Goal: Task Accomplishment & Management: Manage account settings

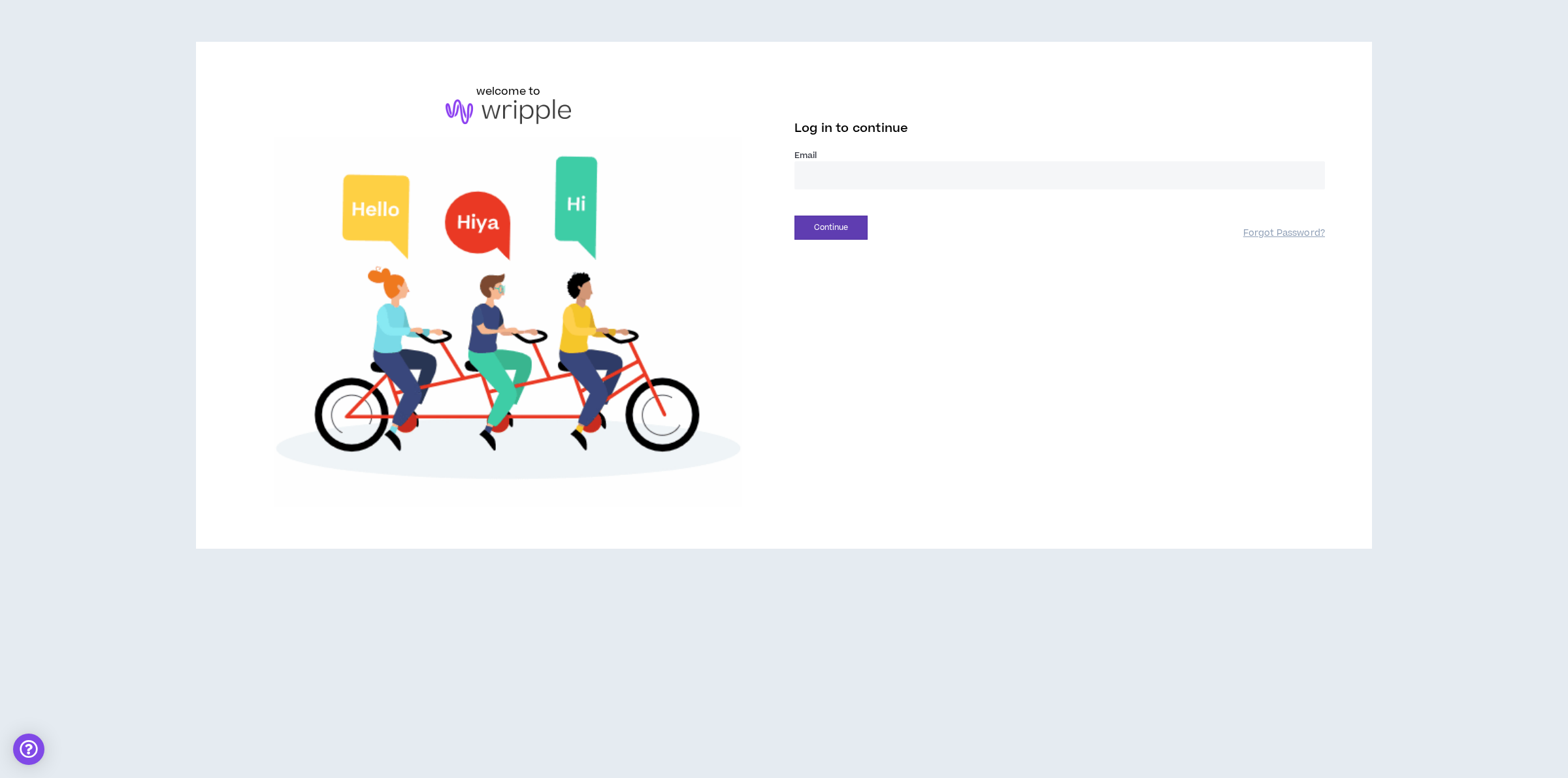
click at [849, 191] on div "Email *" at bounding box center [1059, 175] width 530 height 51
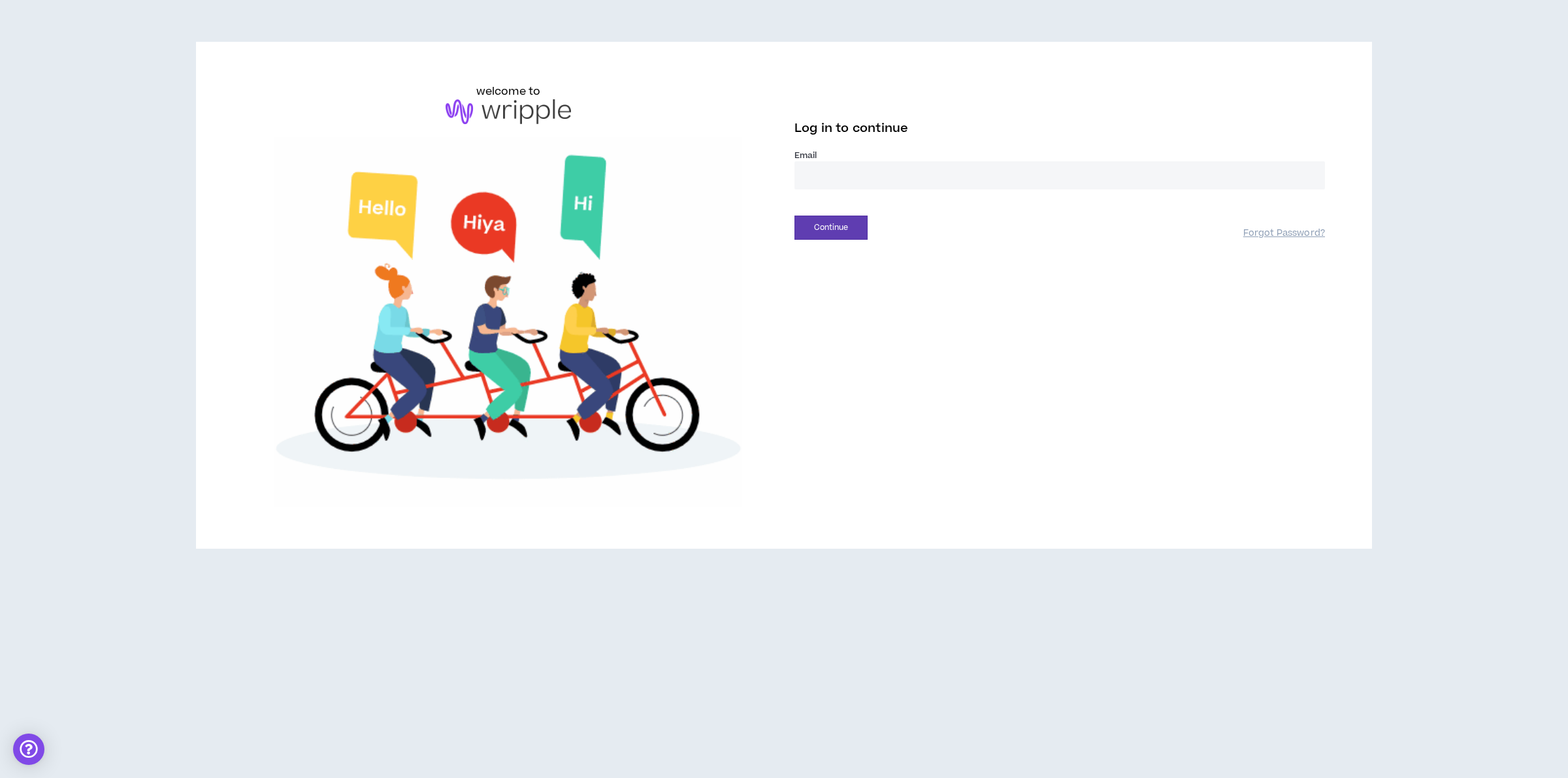
click at [856, 172] on input "email" at bounding box center [1059, 175] width 530 height 28
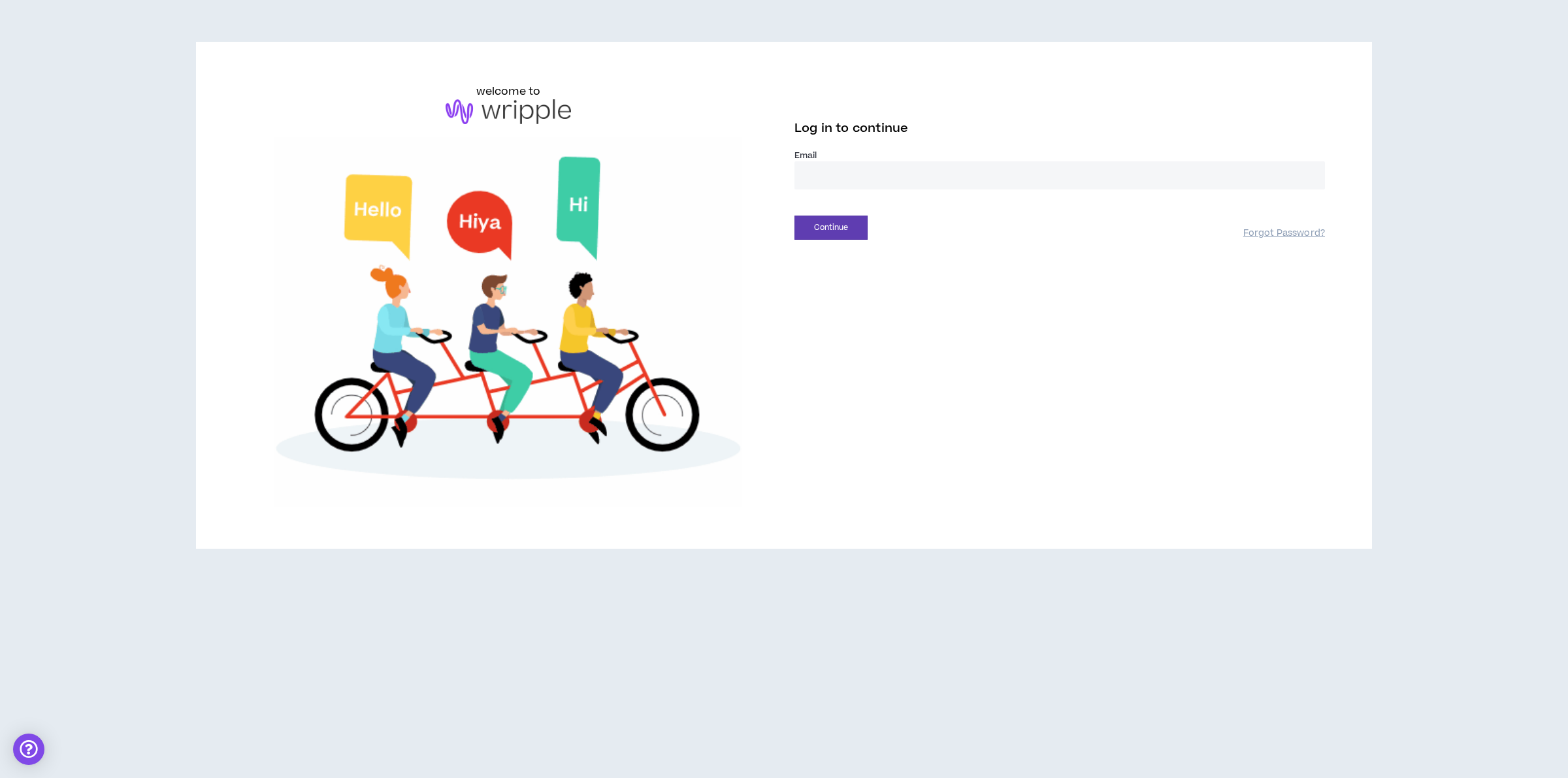
type input "**********"
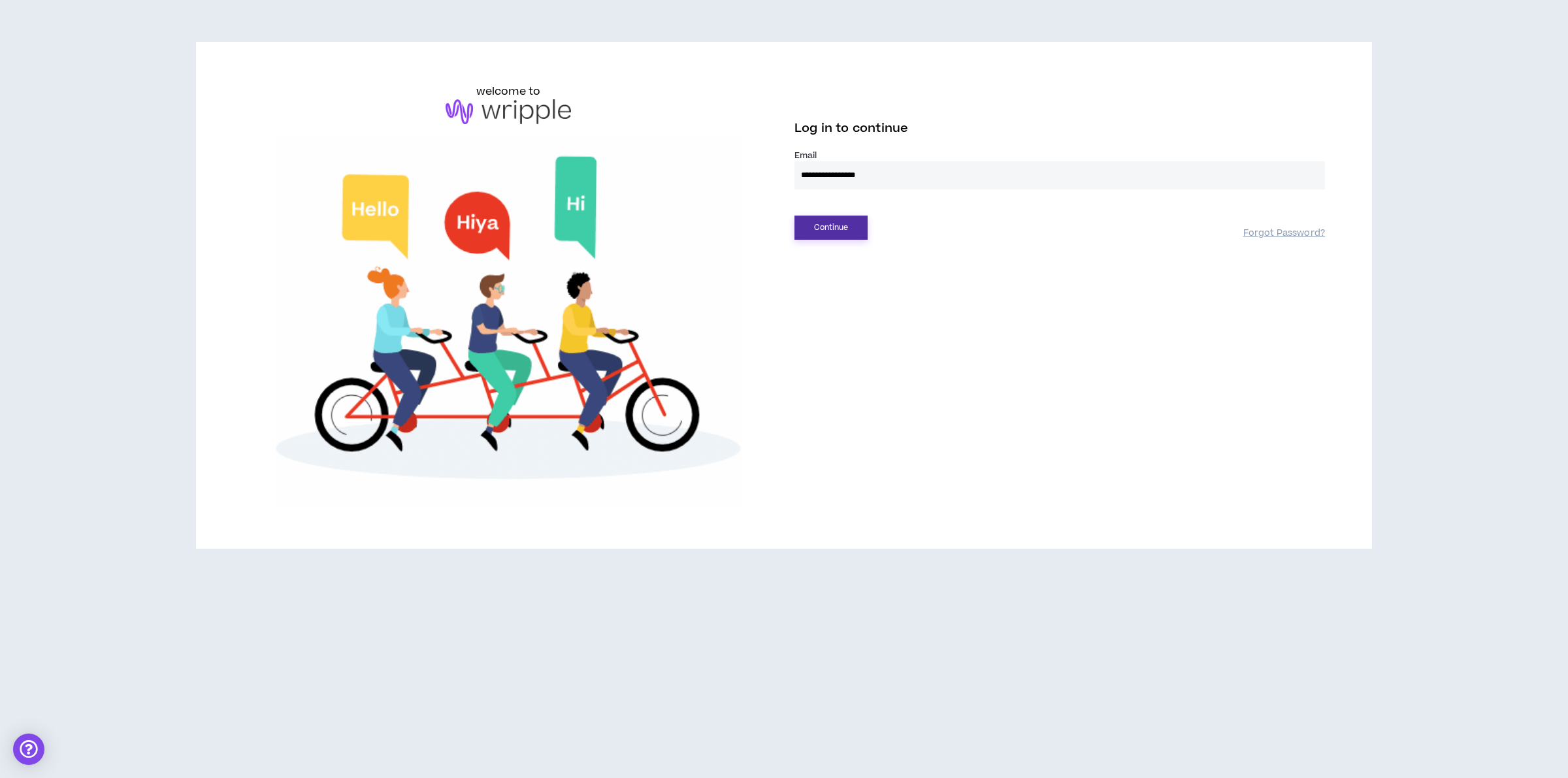
click at [847, 227] on button "Continue" at bounding box center [830, 227] width 73 height 24
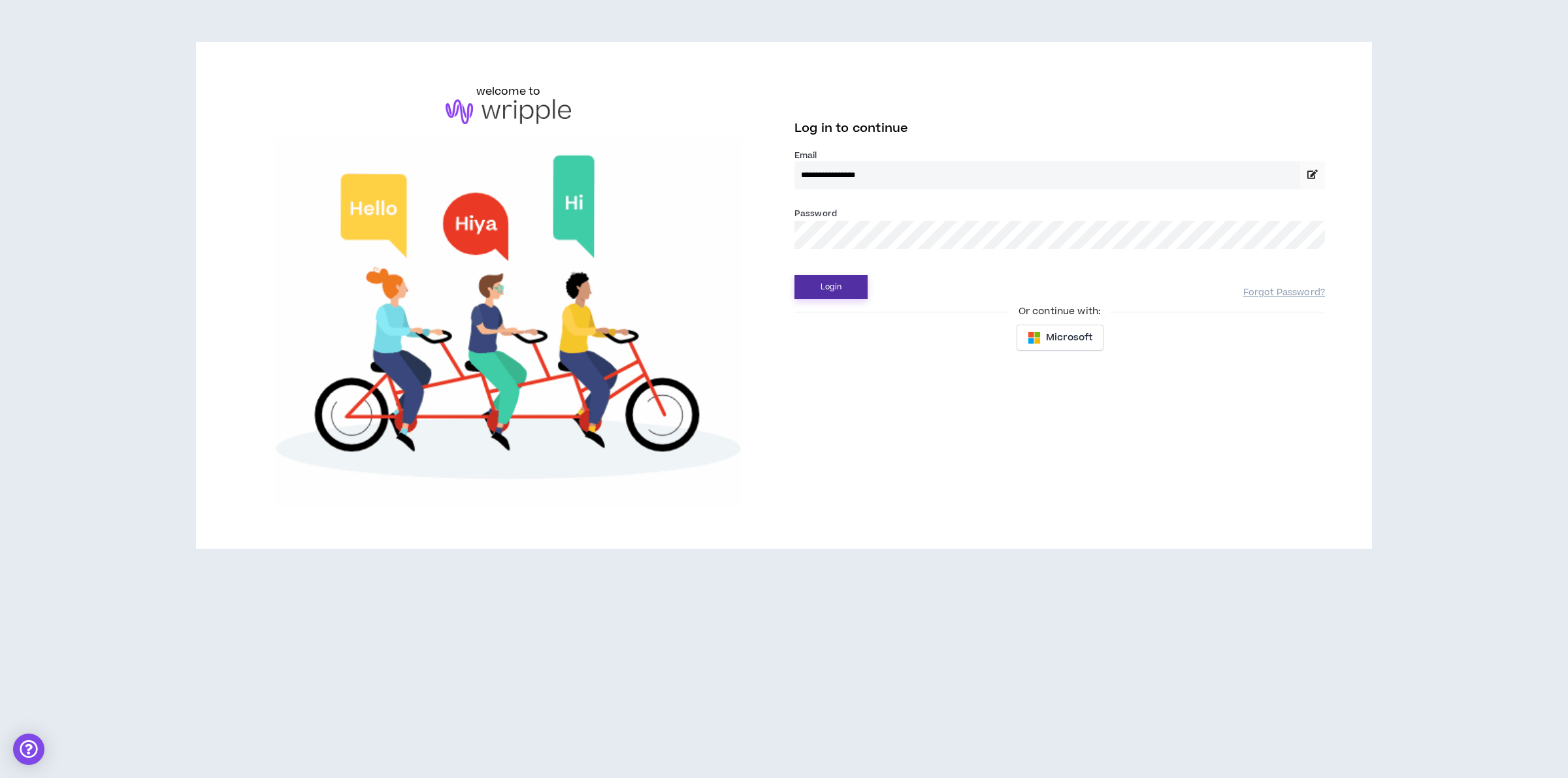
click at [840, 289] on button "Login" at bounding box center [830, 286] width 73 height 24
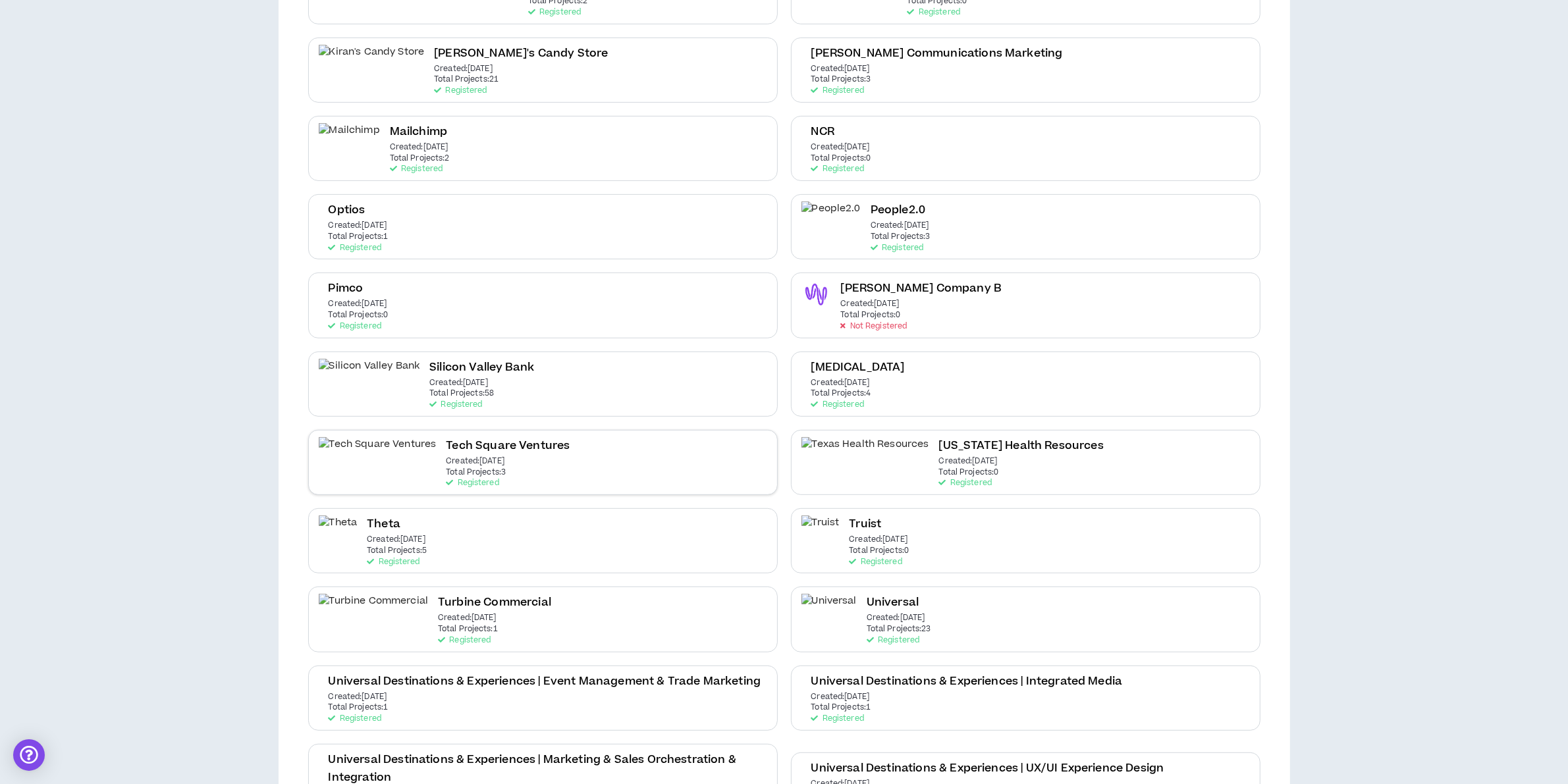
scroll to position [576, 0]
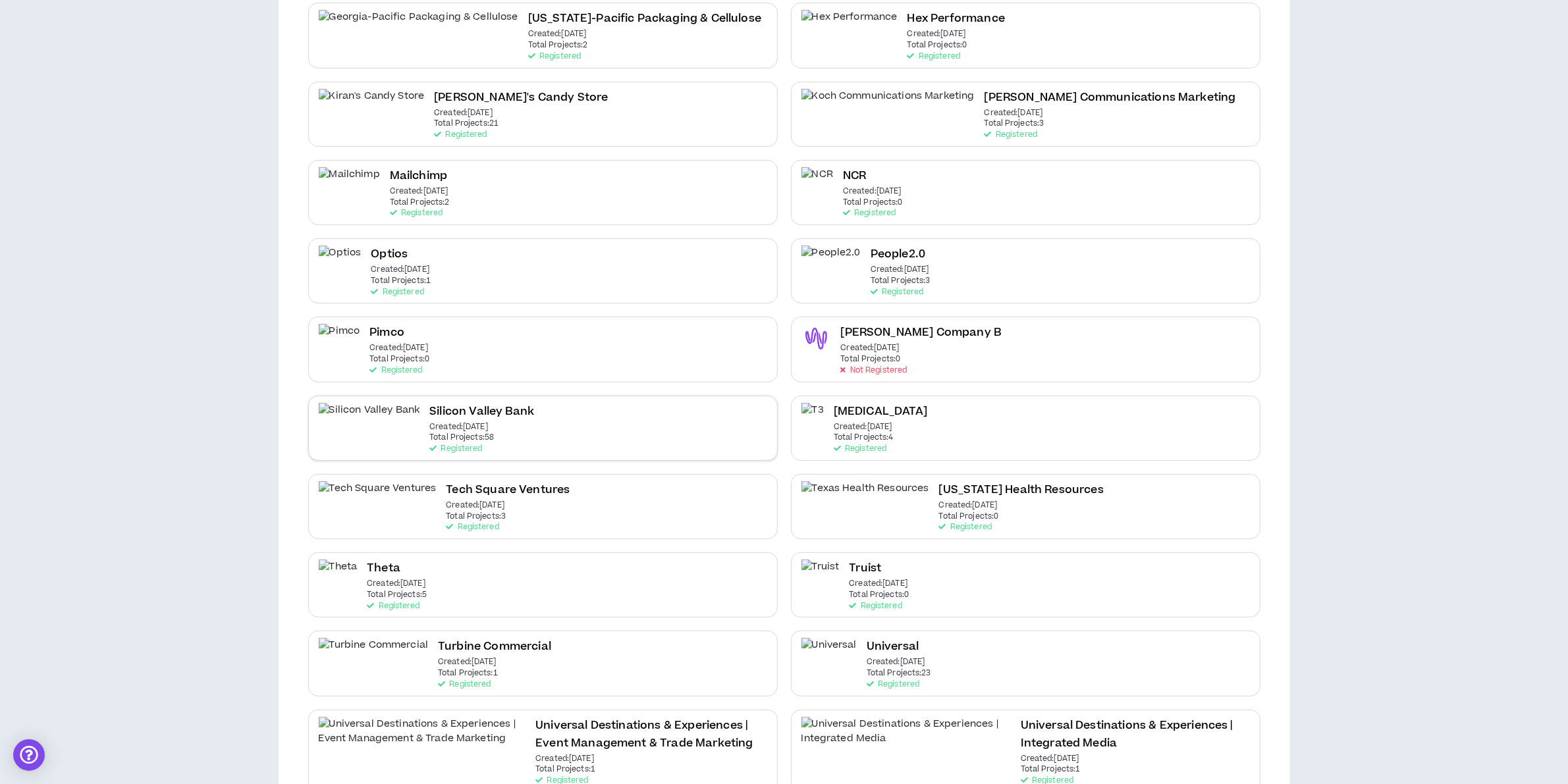
click at [488, 408] on div "Silicon Valley Bank Created: Aug 24 2021 Total Projects: 58 Registered" at bounding box center [543, 428] width 469 height 65
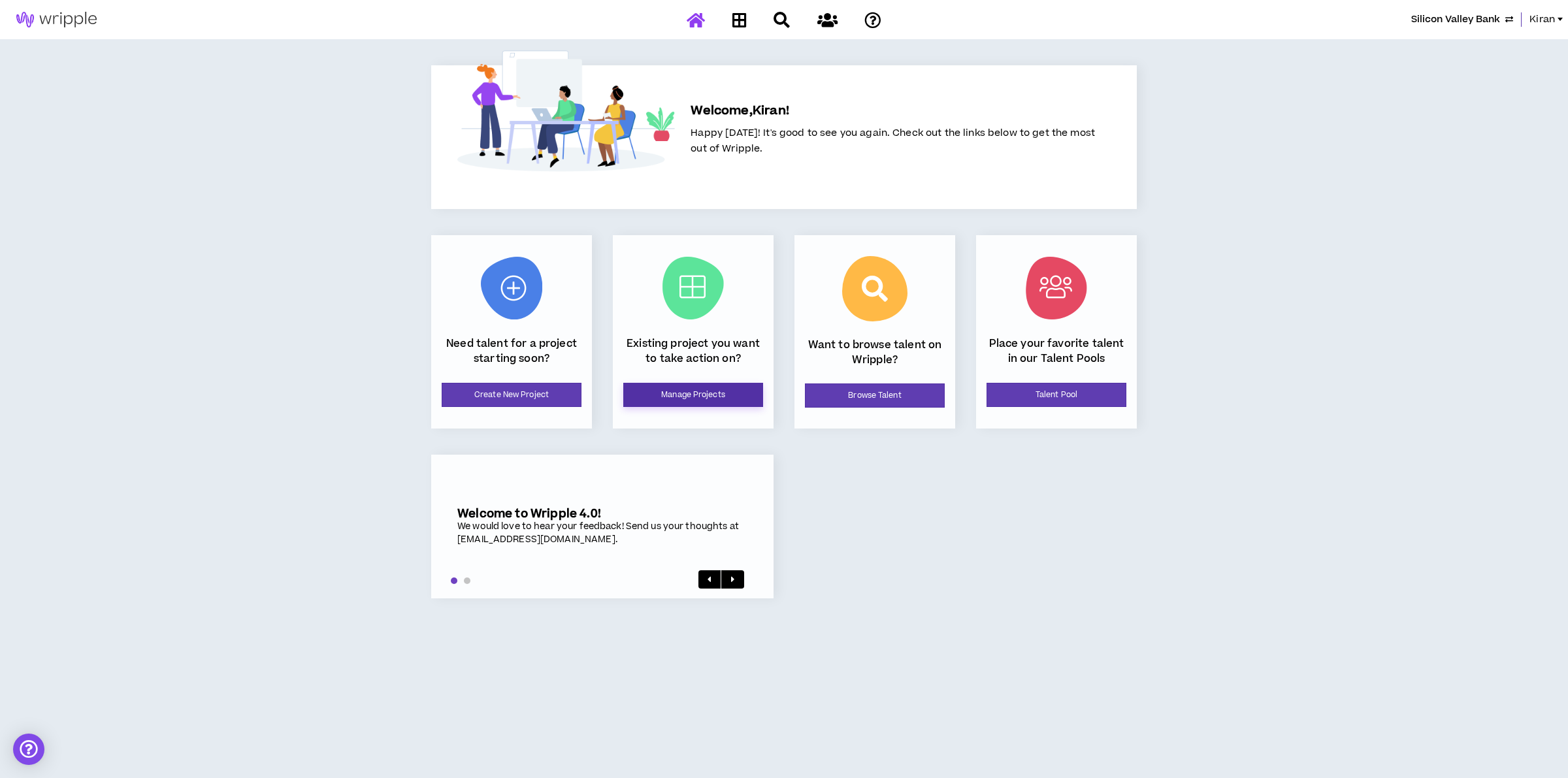
click at [683, 389] on link "Manage Projects" at bounding box center [693, 394] width 140 height 24
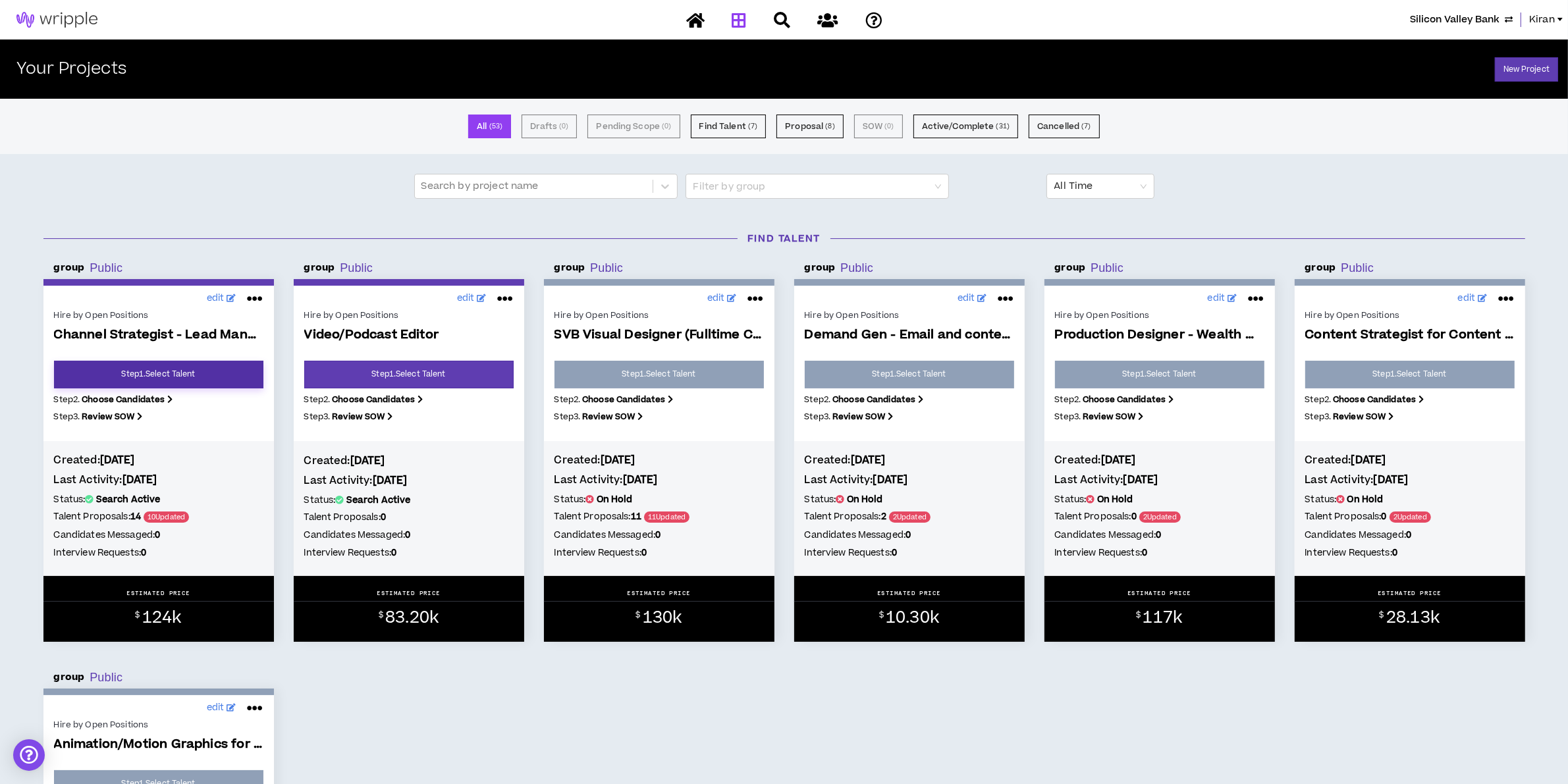
click at [180, 364] on link "Step 1 . Select Talent" at bounding box center [158, 375] width 209 height 28
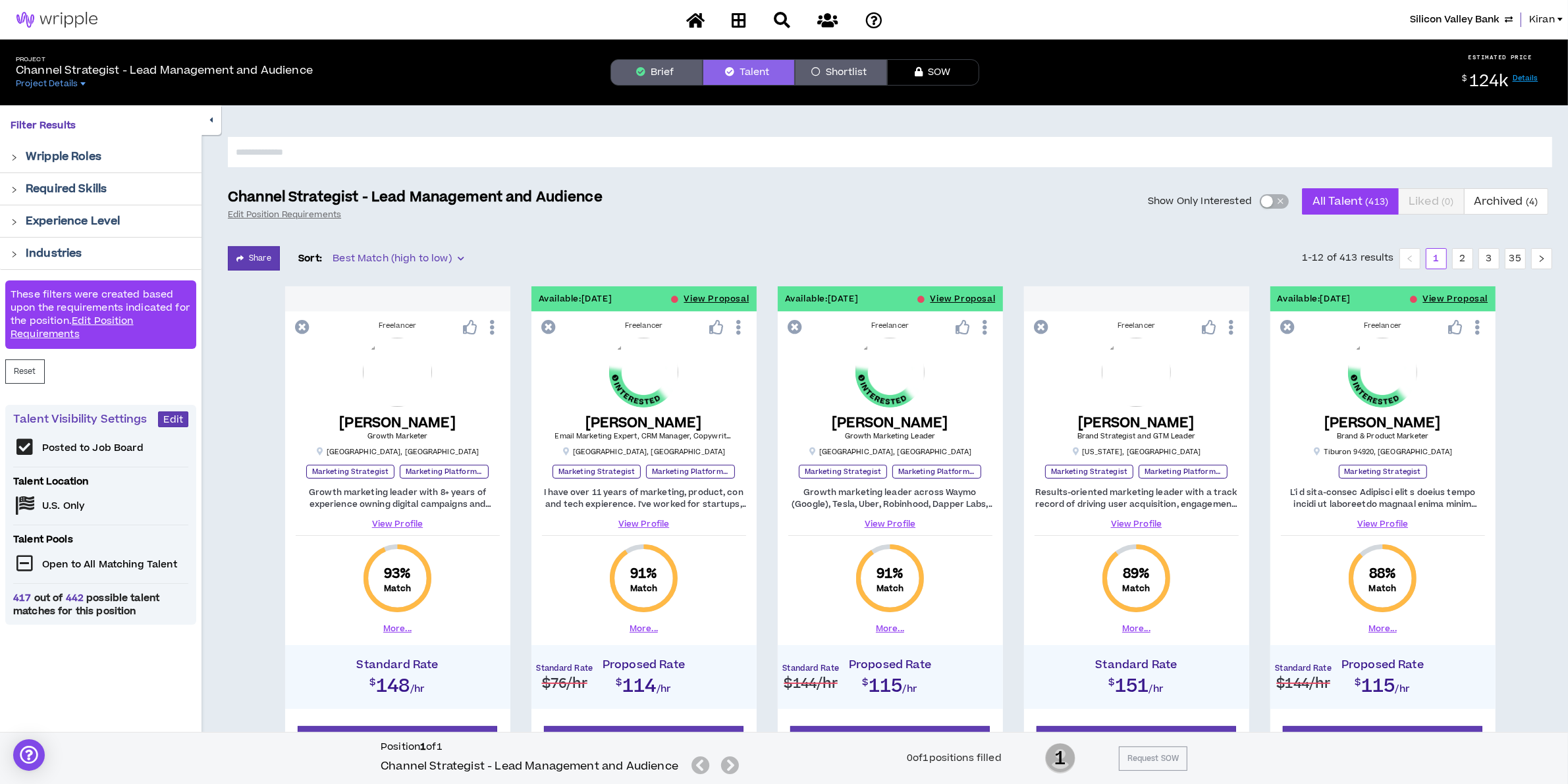
click at [1268, 199] on div "button" at bounding box center [1267, 201] width 12 height 12
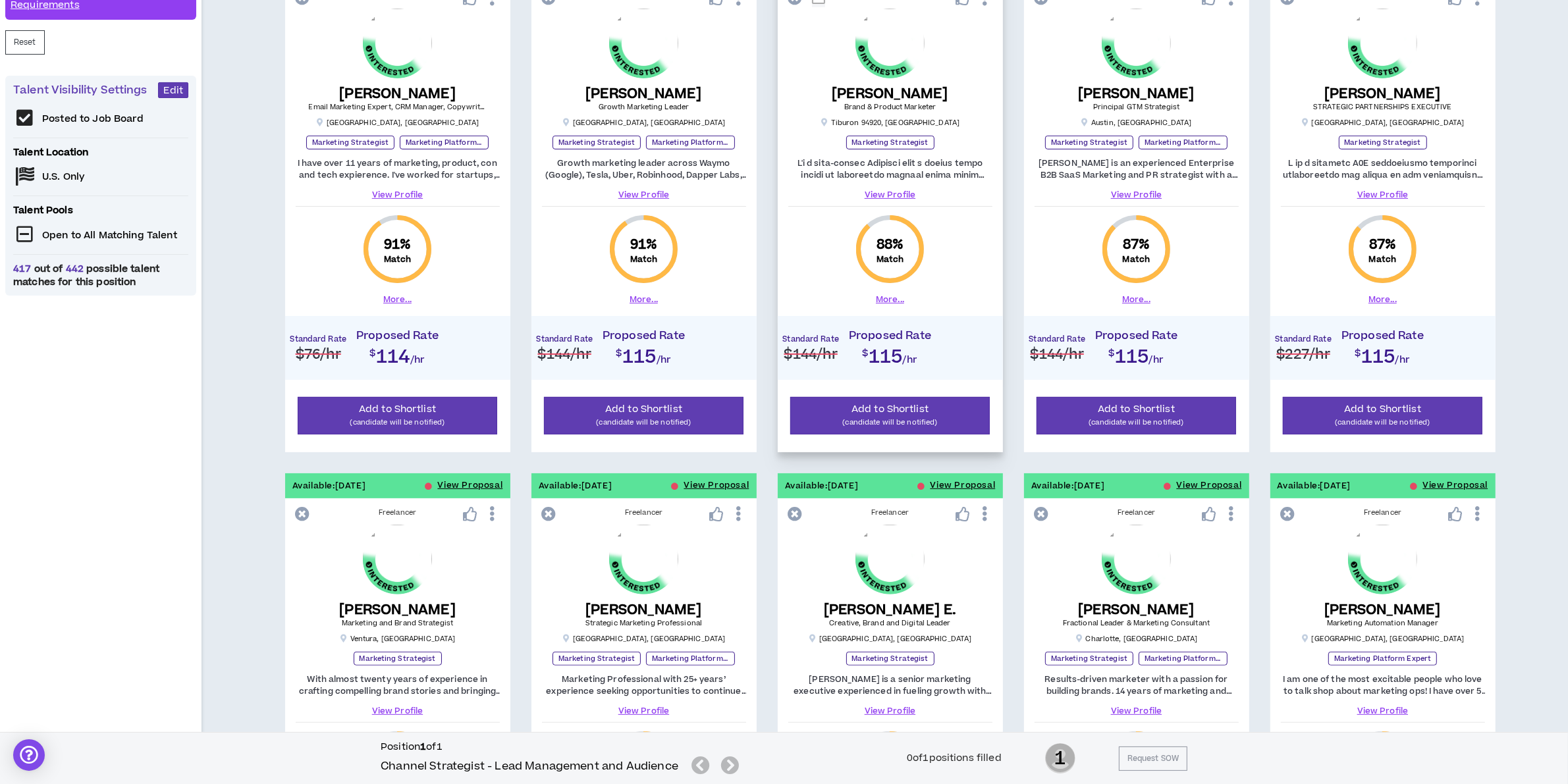
scroll to position [632, 0]
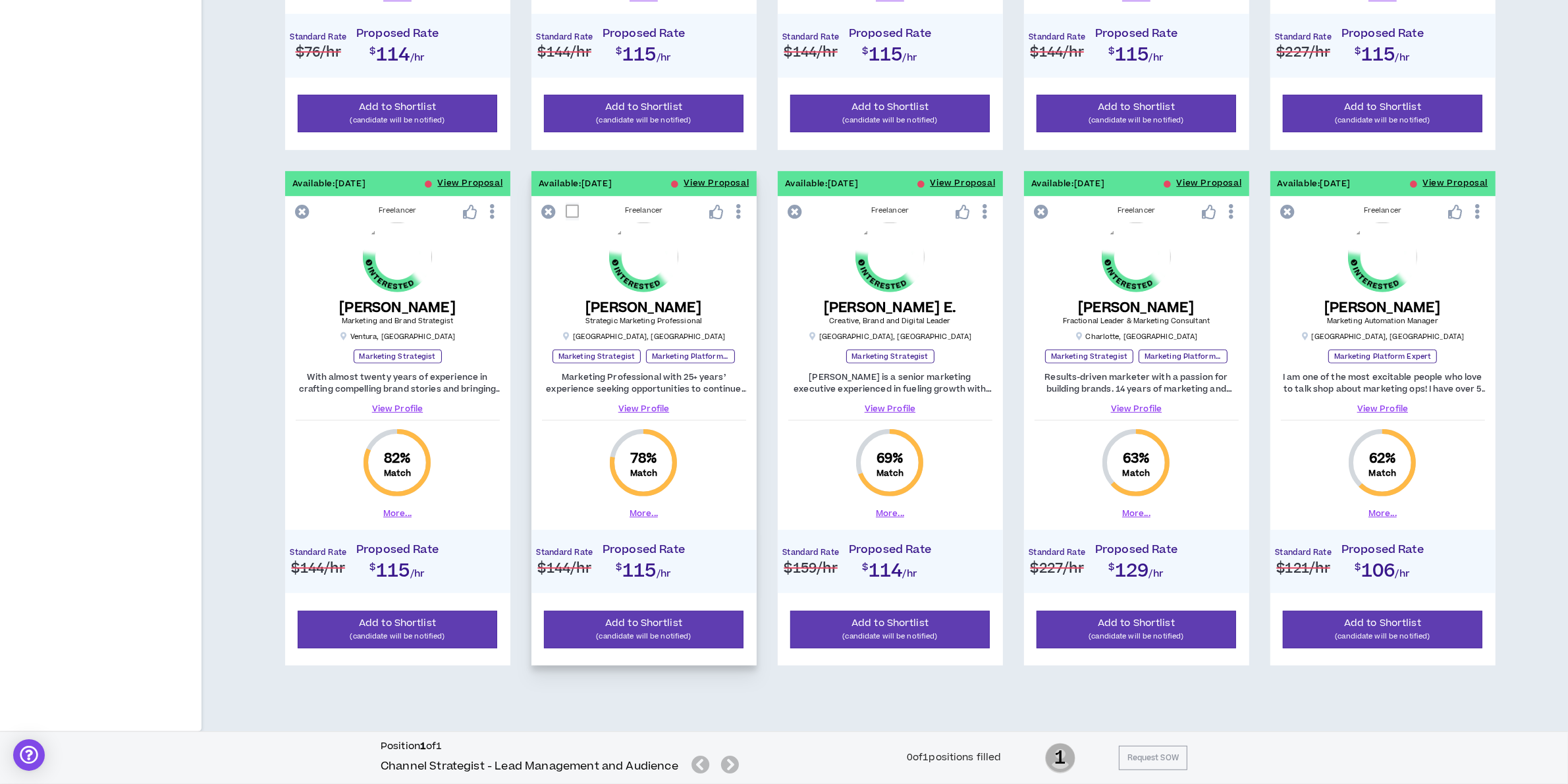
click at [640, 404] on link "View Profile" at bounding box center [644, 409] width 204 height 12
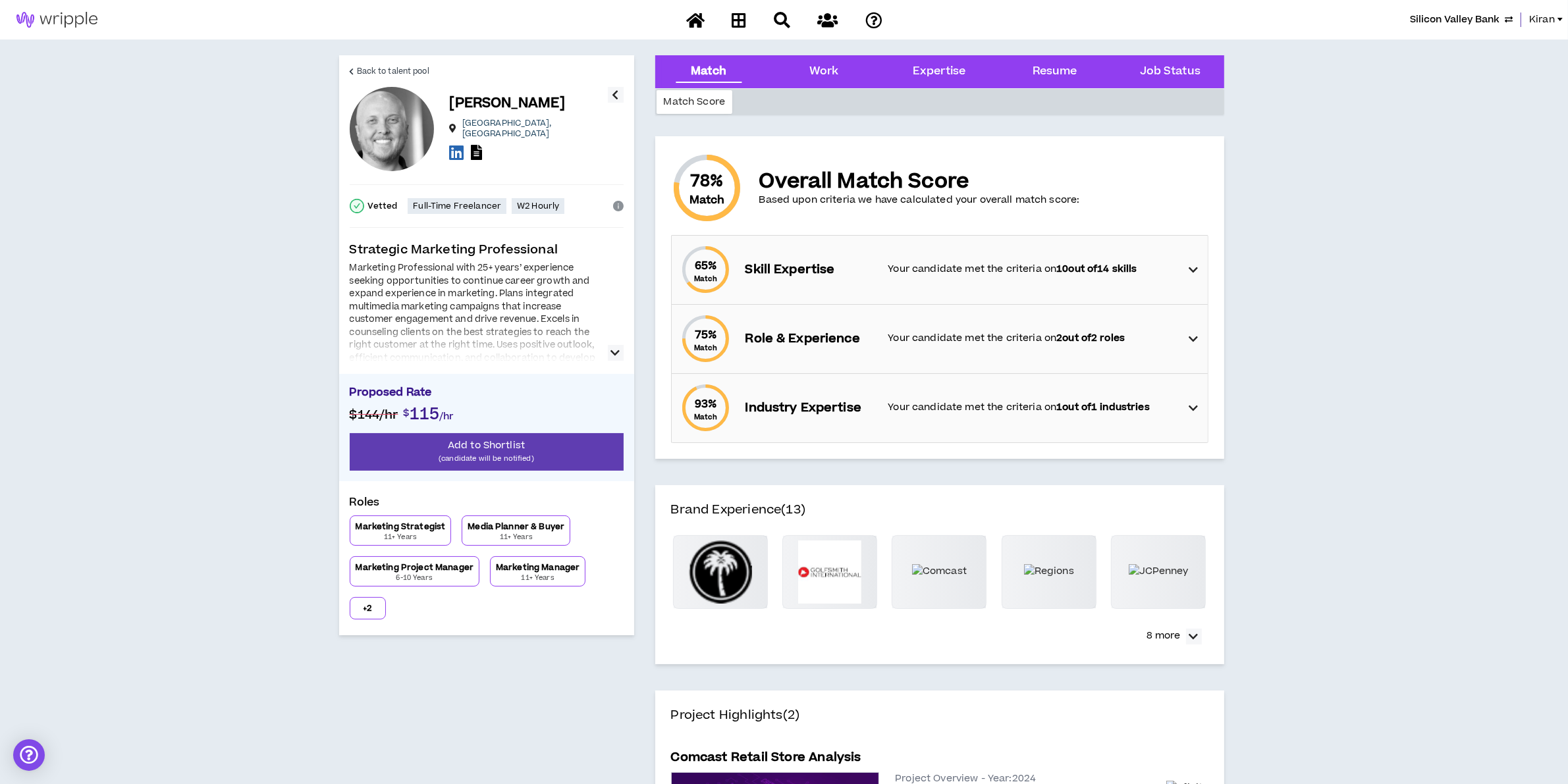
click at [1190, 263] on icon at bounding box center [1193, 270] width 9 height 16
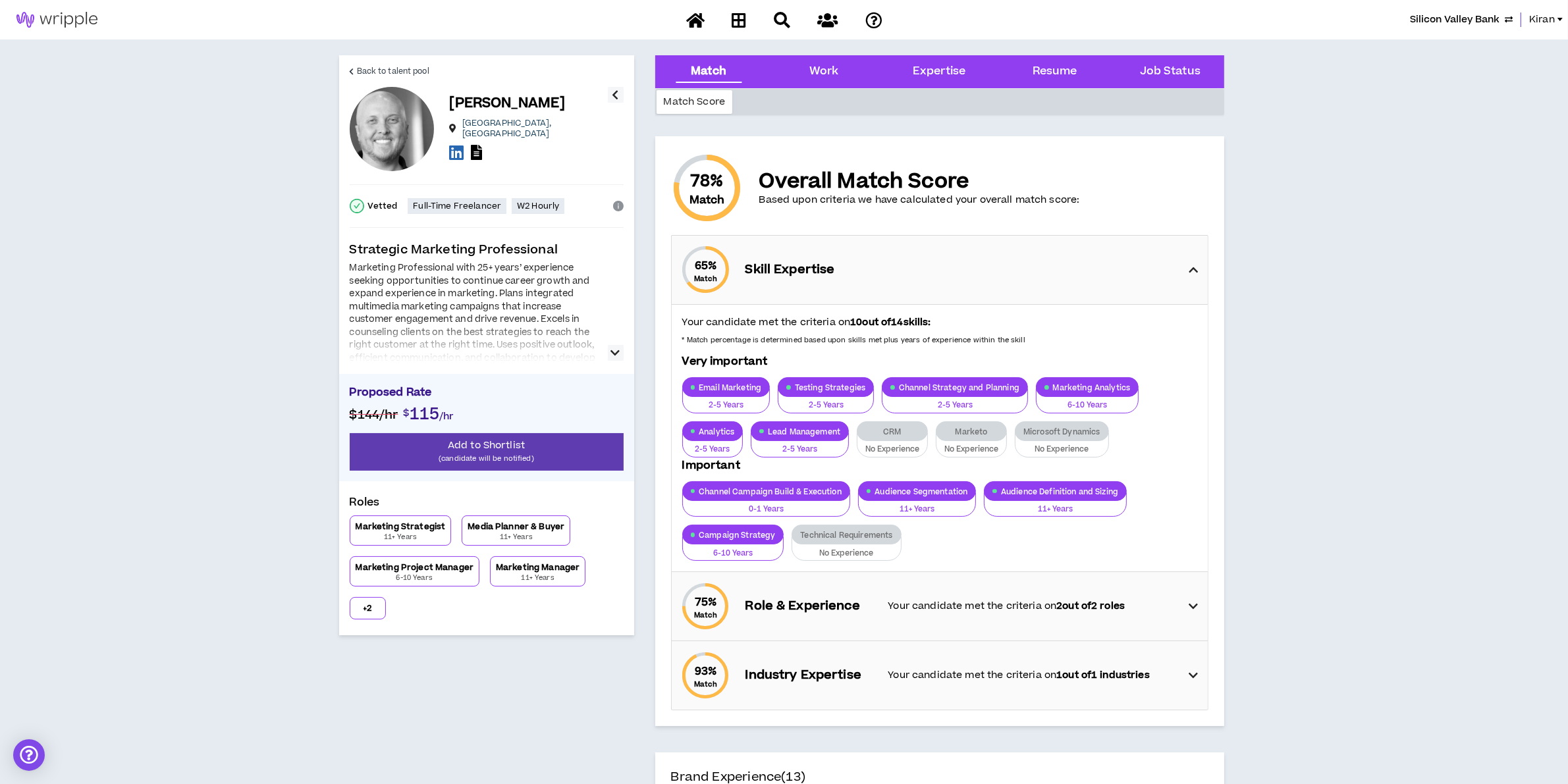
click at [1189, 269] on icon at bounding box center [1193, 270] width 9 height 16
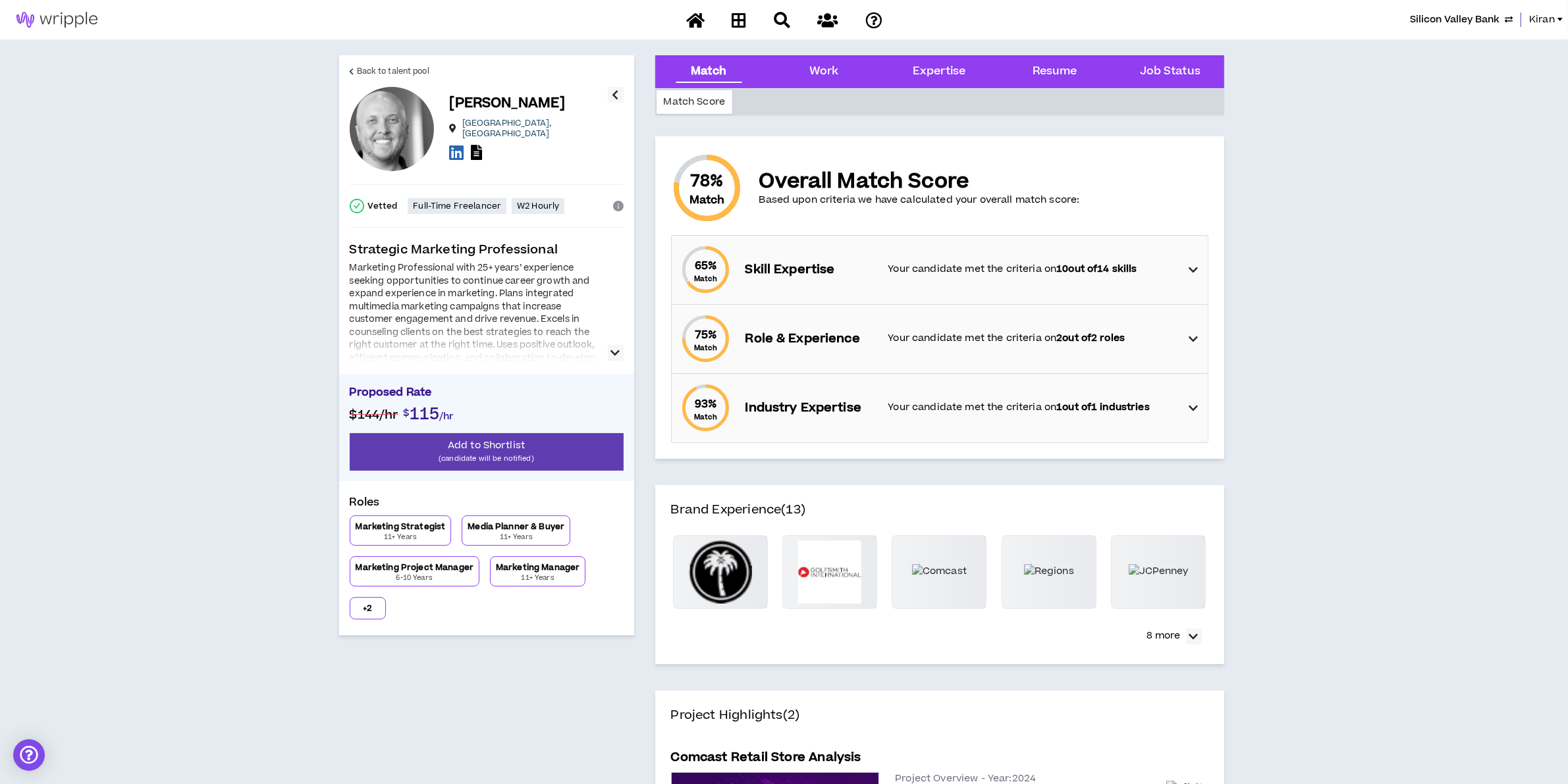
click at [1185, 343] on div "75 % Match Role & Experience Your candidate met the criteria on 2 out of 2 roles" at bounding box center [943, 339] width 528 height 68
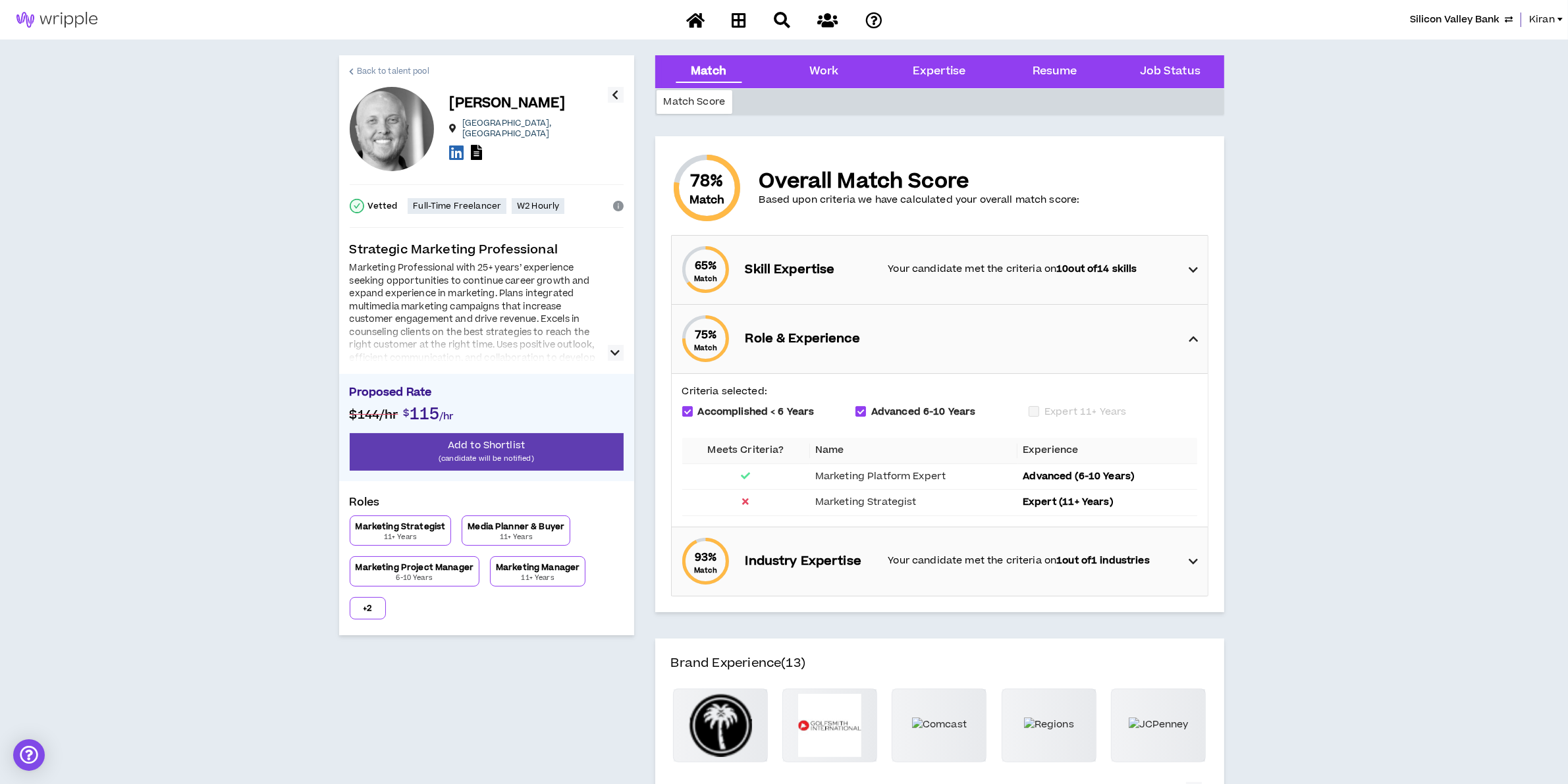
click at [361, 72] on span "Back to talent pool" at bounding box center [393, 71] width 72 height 12
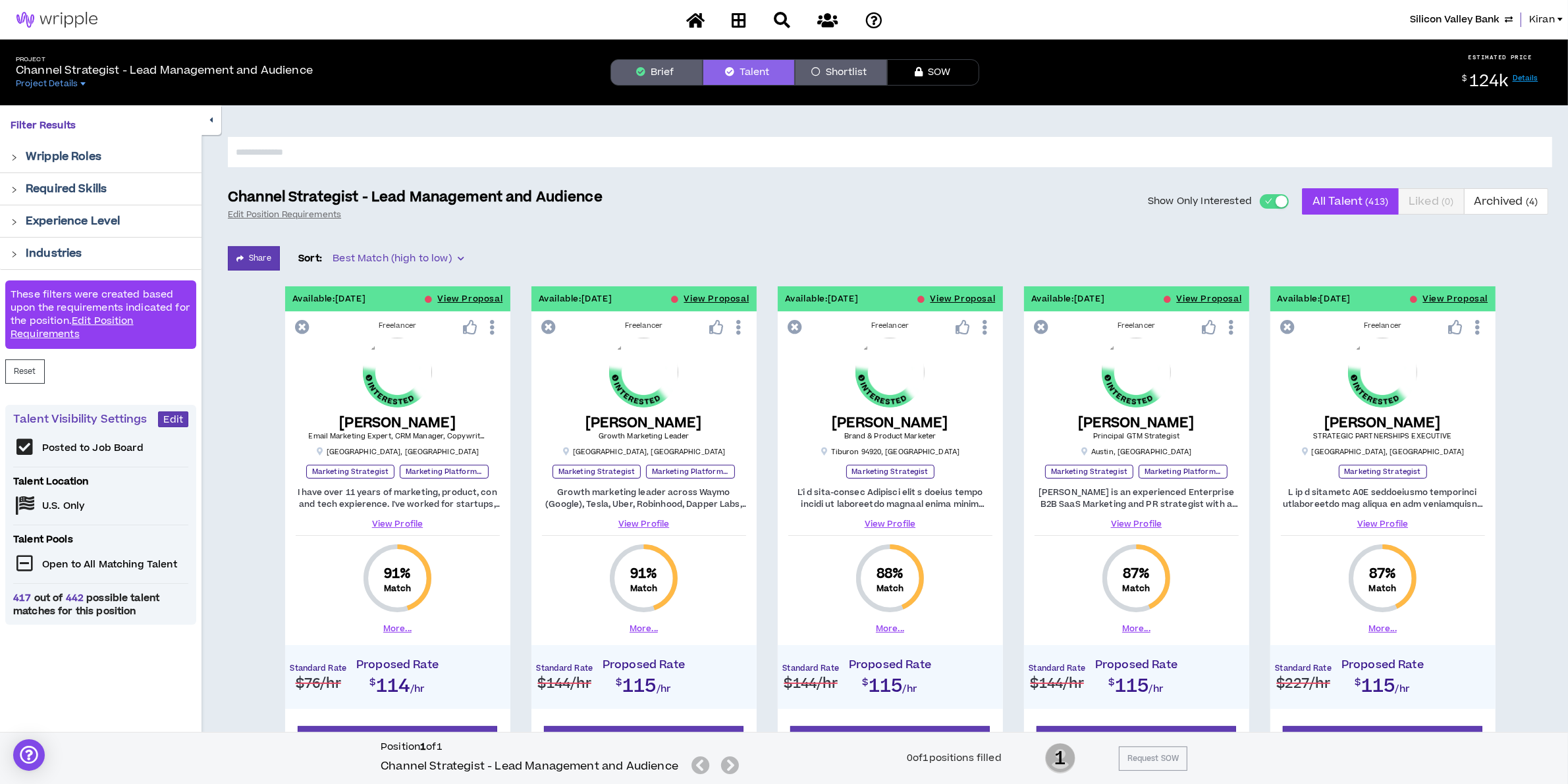
click at [683, 145] on input "text" at bounding box center [890, 152] width 1324 height 31
type input "*****"
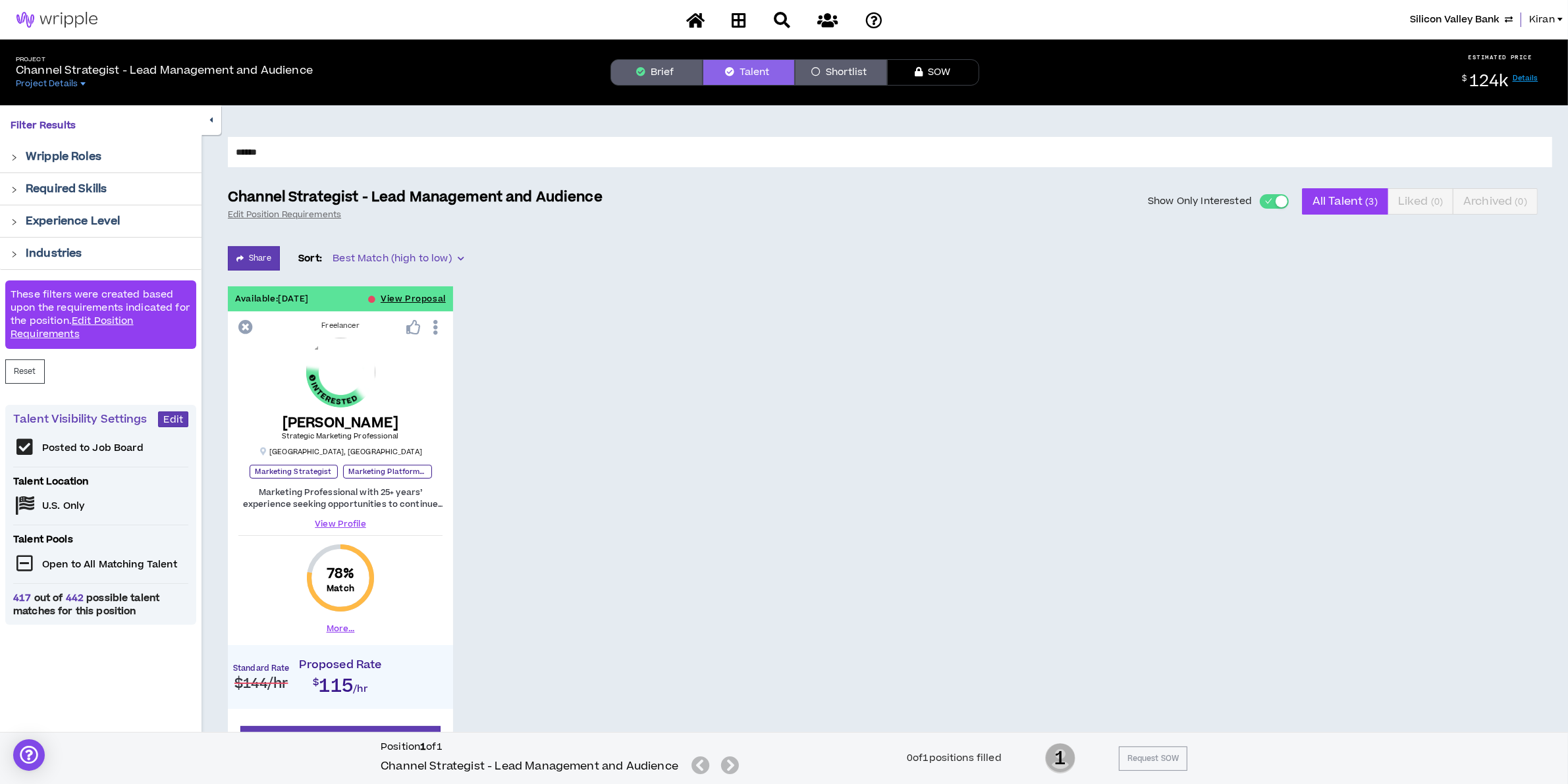
drag, startPoint x: 1292, startPoint y: 200, endPoint x: 1284, endPoint y: 203, distance: 8.5
click at [1291, 200] on div "Show Only Interested All Talent ( 3 ) Liked ( 0 ) Archived ( 0 )" at bounding box center [1085, 201] width 934 height 26
click at [1281, 209] on label "Show Only Interested" at bounding box center [1217, 201] width 141 height 26
click at [1281, 208] on button "Show Only Interested" at bounding box center [1274, 201] width 29 height 15
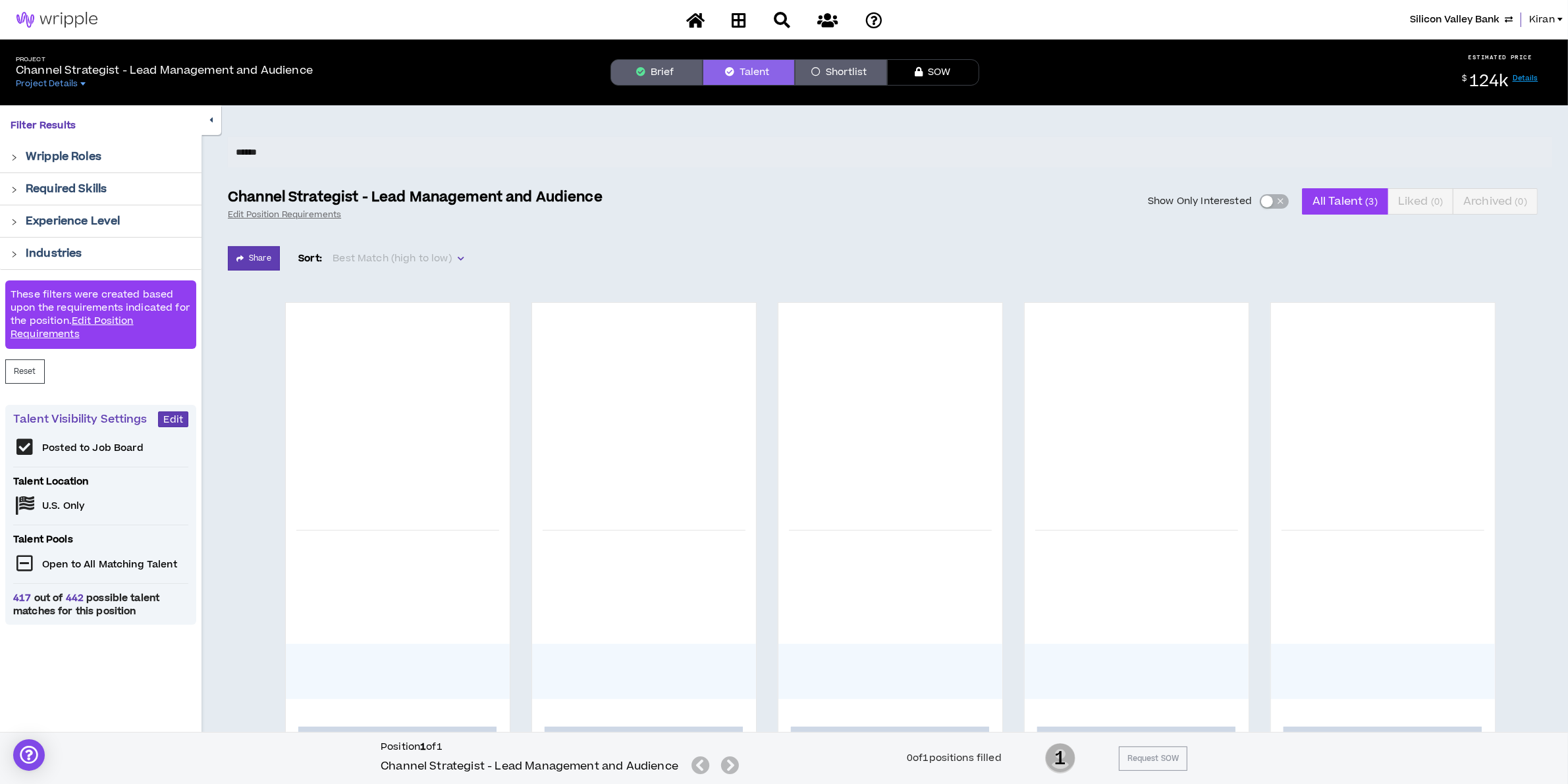
click at [1279, 199] on span "button" at bounding box center [1279, 201] width 8 height 15
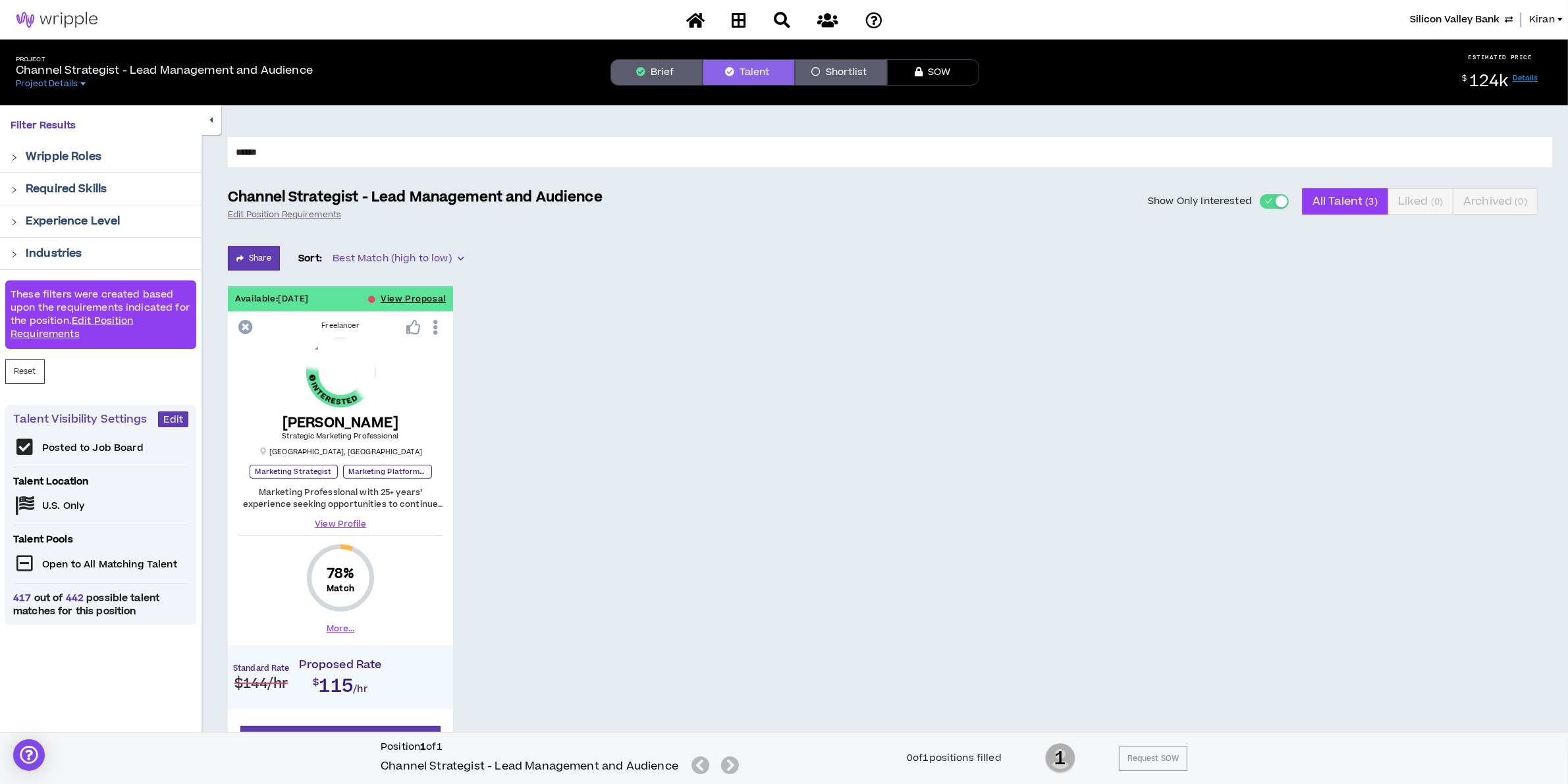
click at [1276, 201] on div "button" at bounding box center [1282, 201] width 12 height 12
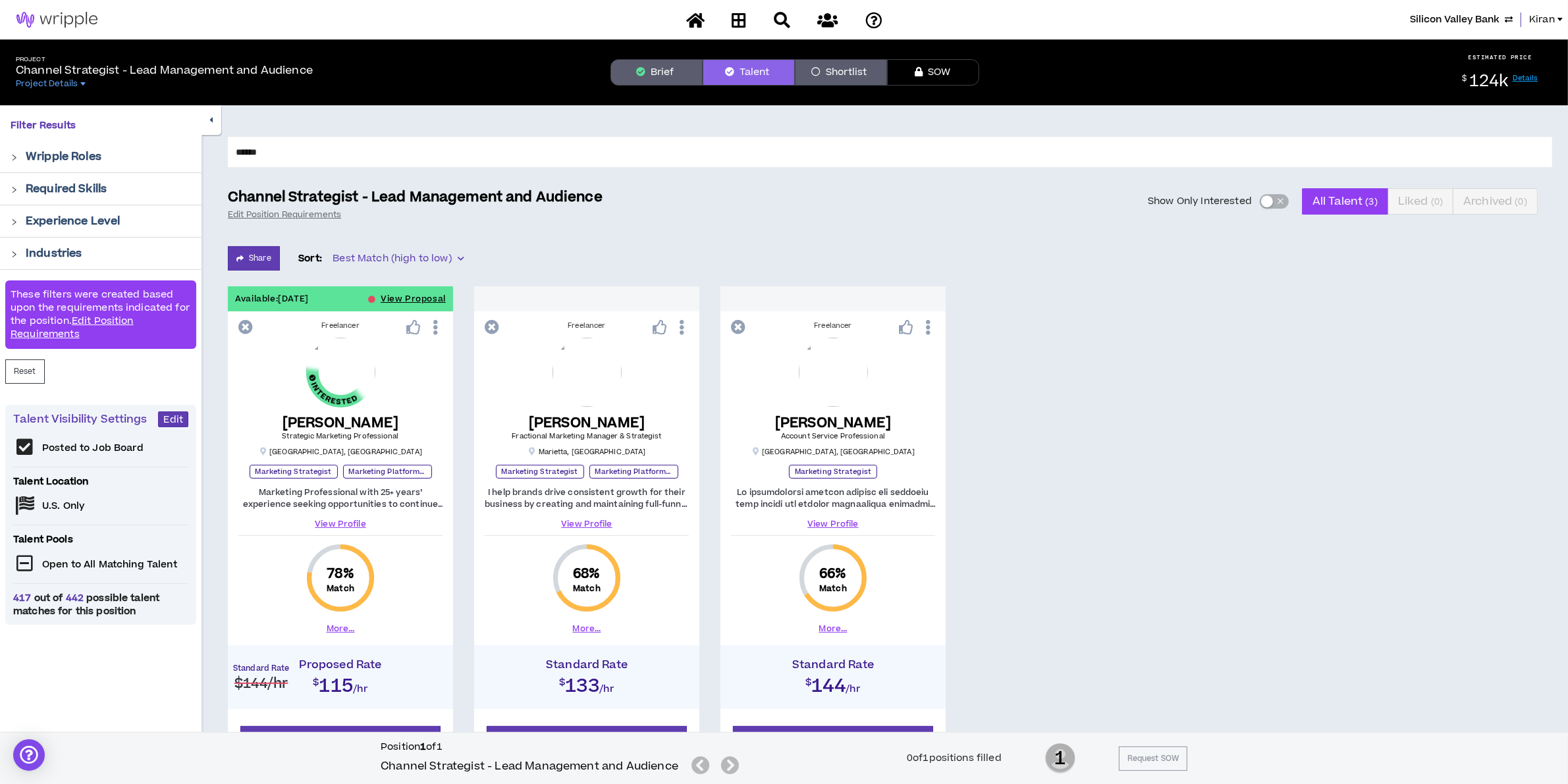
drag, startPoint x: 397, startPoint y: 153, endPoint x: -585, endPoint y: 54, distance: 987.0
click at [0, 54] on html "Silicon Valley Bank Kiran Project Channel Strategist - Lead Management and Audi…" at bounding box center [784, 392] width 1568 height 784
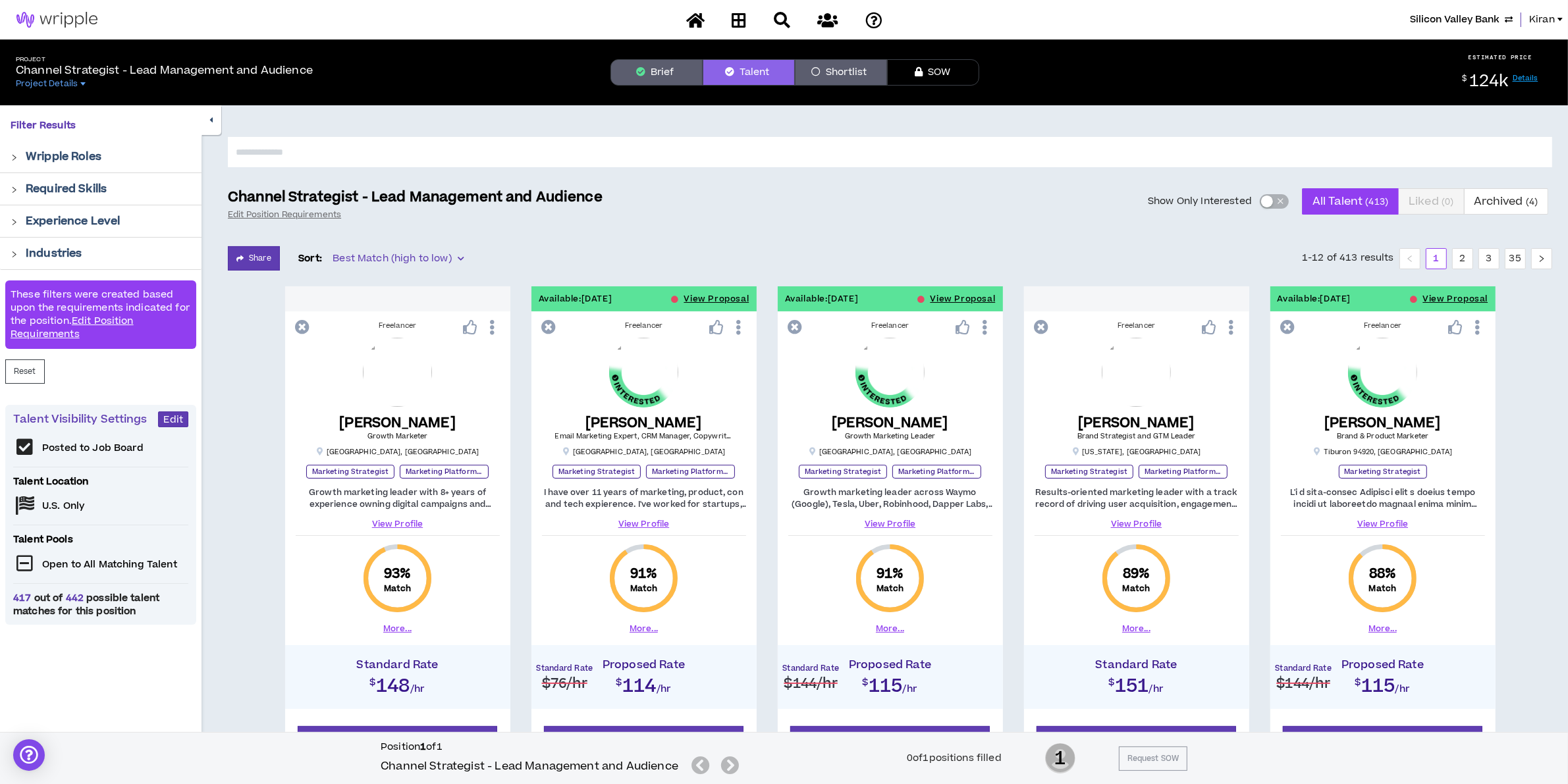
click at [491, 152] on input "text" at bounding box center [890, 152] width 1324 height 31
click at [666, 77] on button "Brief" at bounding box center [656, 72] width 92 height 26
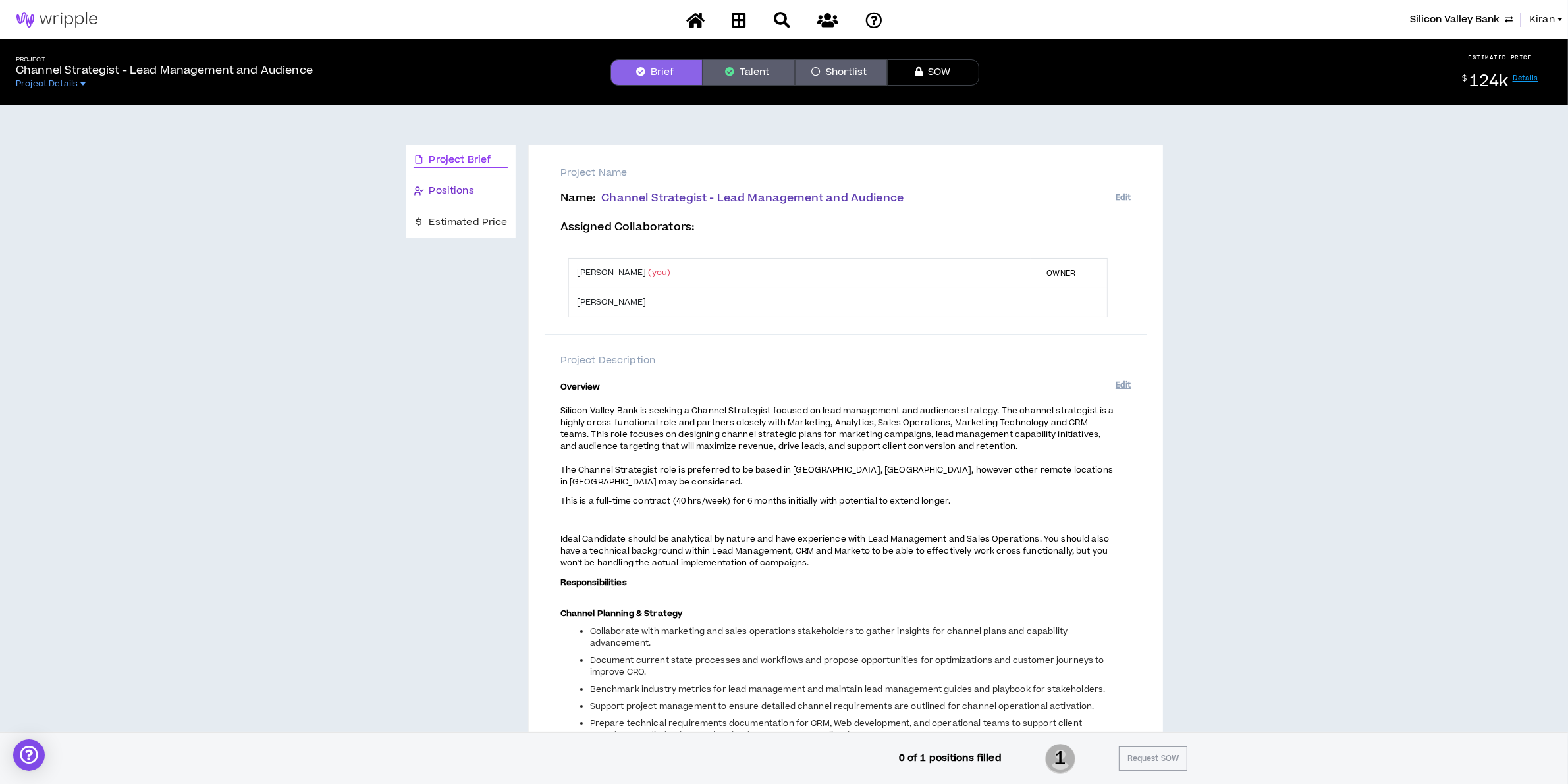
click at [430, 195] on span "Positions" at bounding box center [451, 191] width 44 height 15
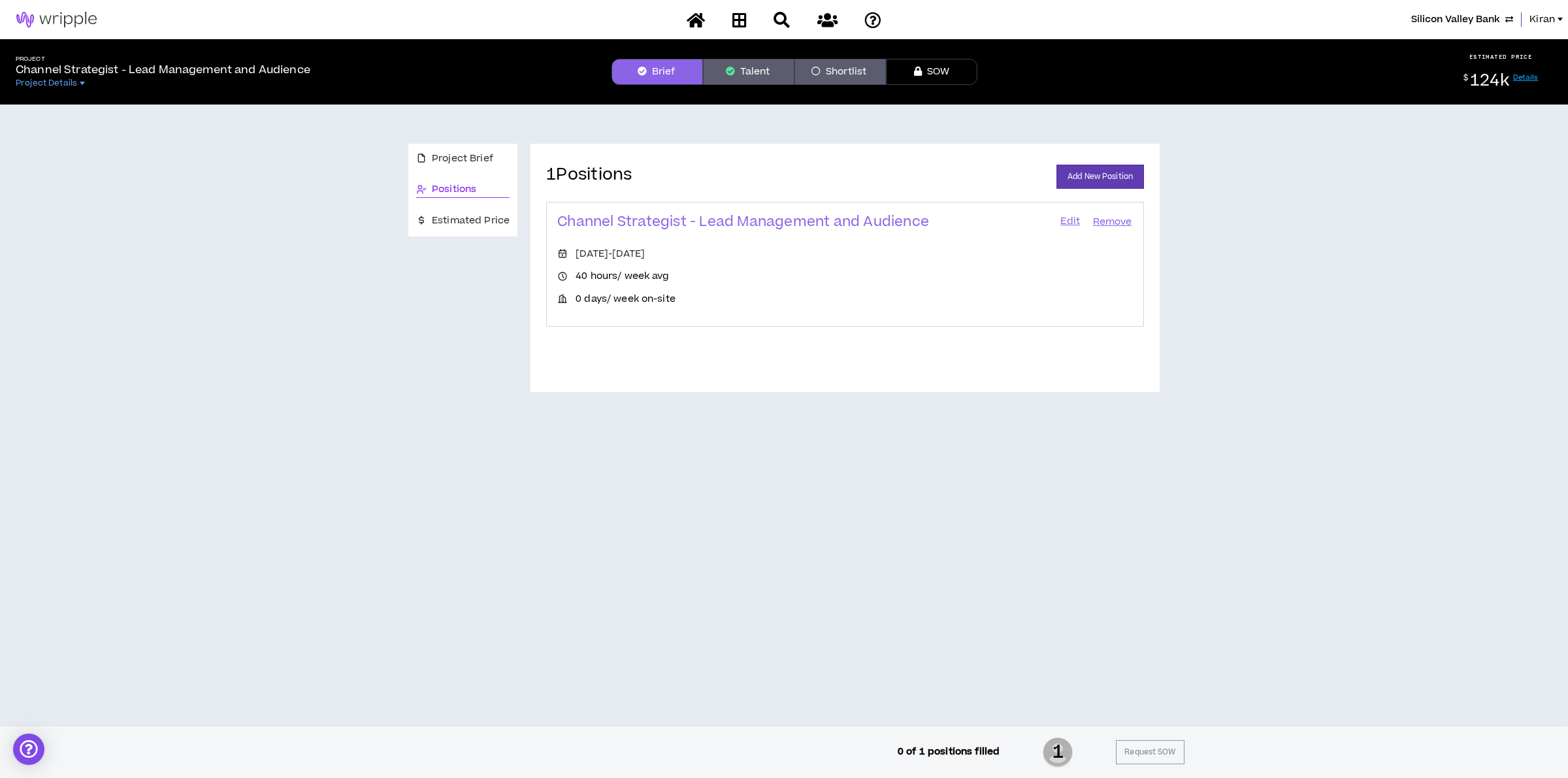
click at [1063, 220] on link "Edit" at bounding box center [1070, 221] width 22 height 18
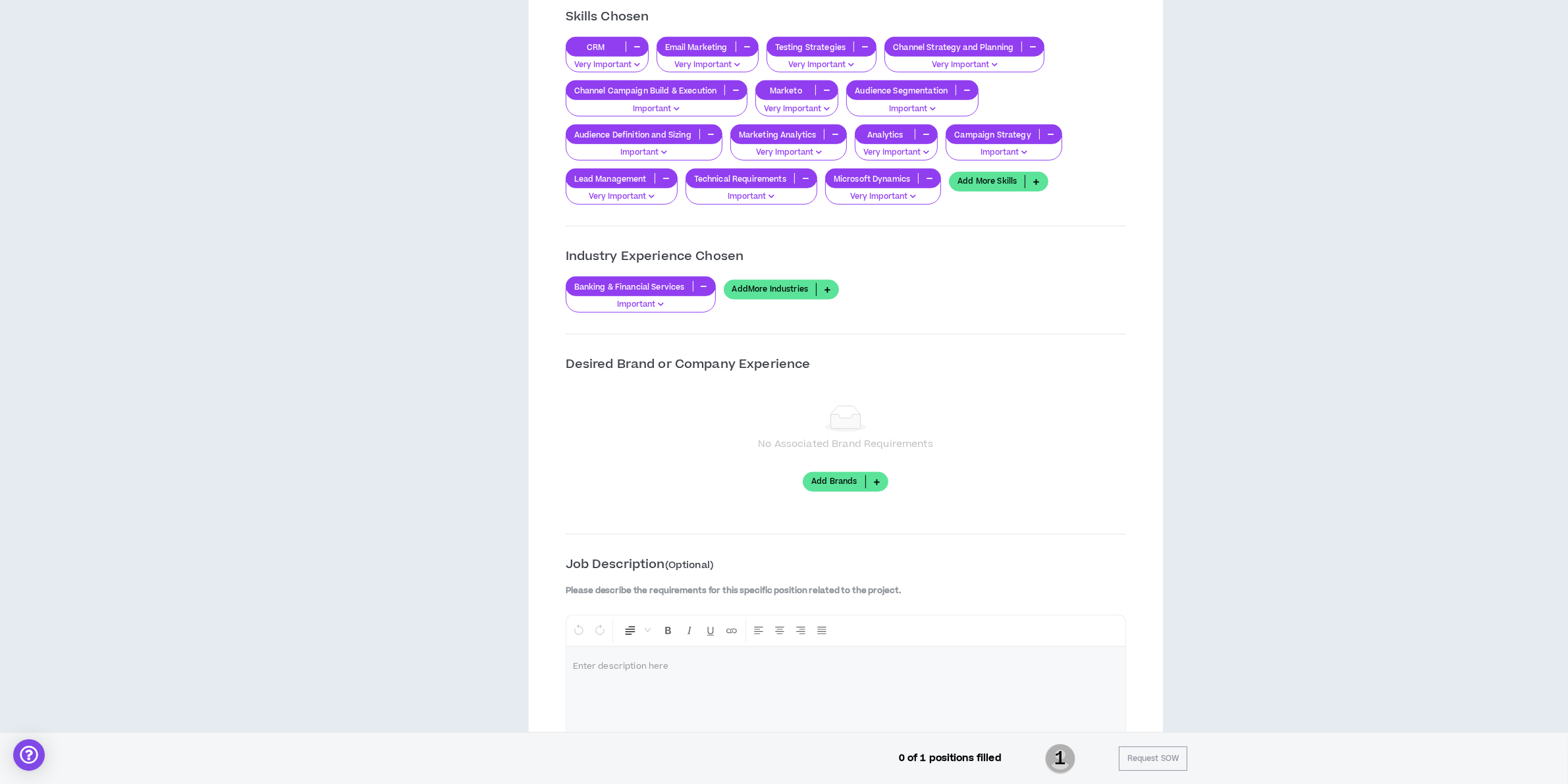
scroll to position [987, 0]
